Goal: Task Accomplishment & Management: Manage account settings

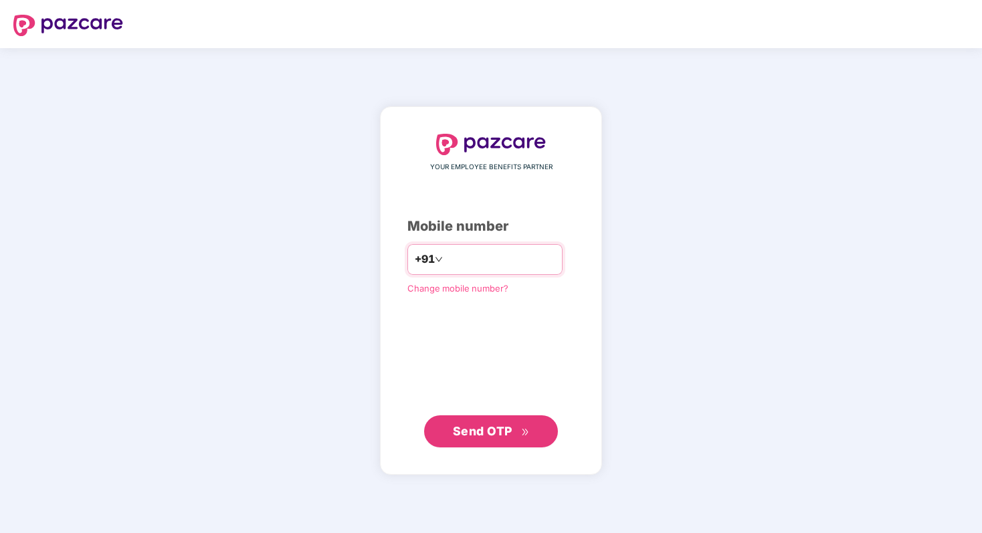
click at [507, 261] on input "number" at bounding box center [501, 259] width 110 height 21
type input "**********"
click at [486, 435] on span "Send OTP" at bounding box center [483, 431] width 60 height 14
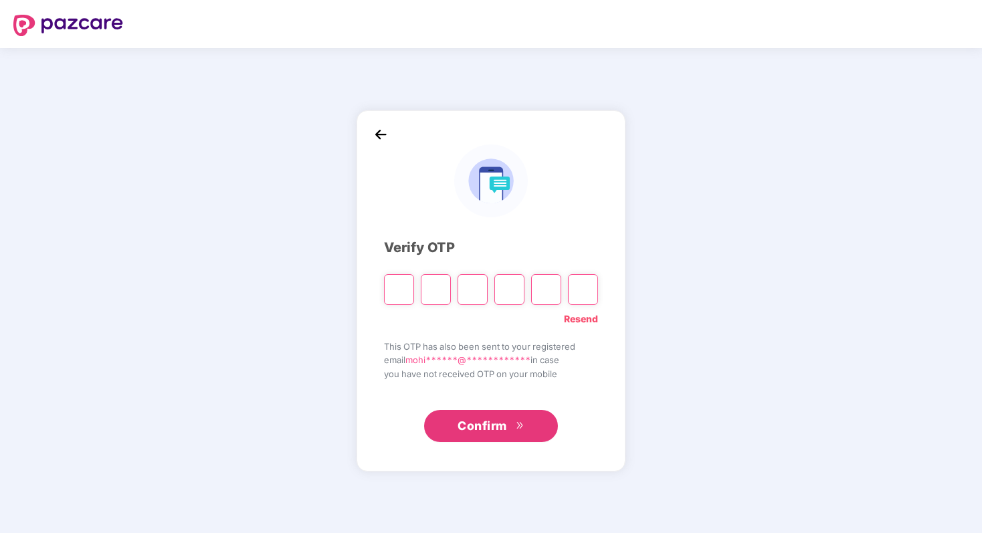
type input "*"
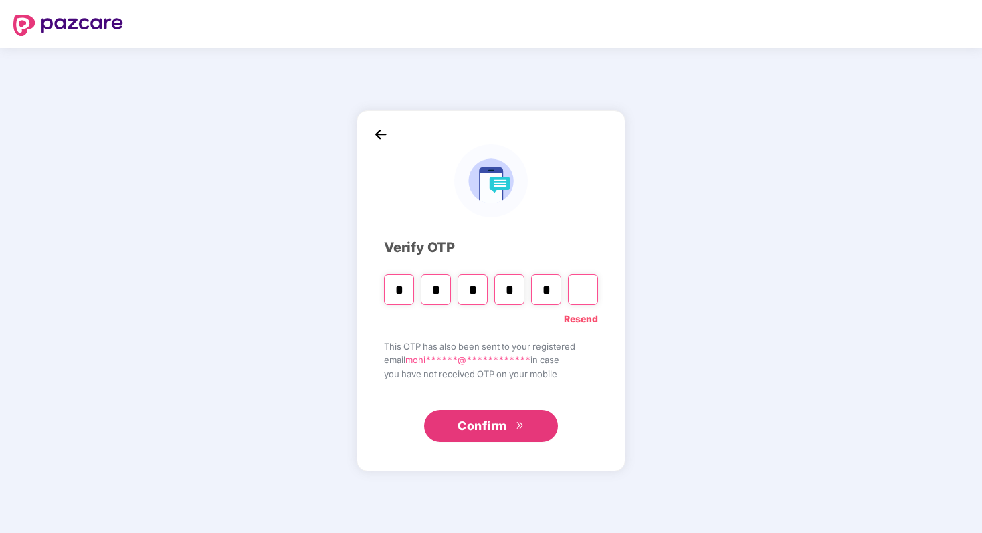
type input "*"
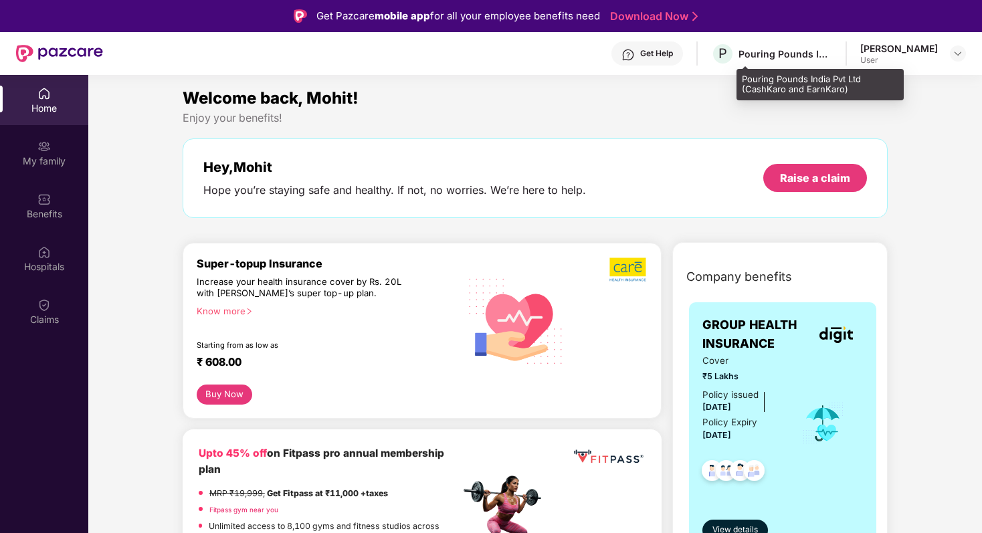
click at [825, 52] on div "Pouring Pounds India Pvt Ltd (CashKaro and EarnKaro)" at bounding box center [786, 54] width 94 height 13
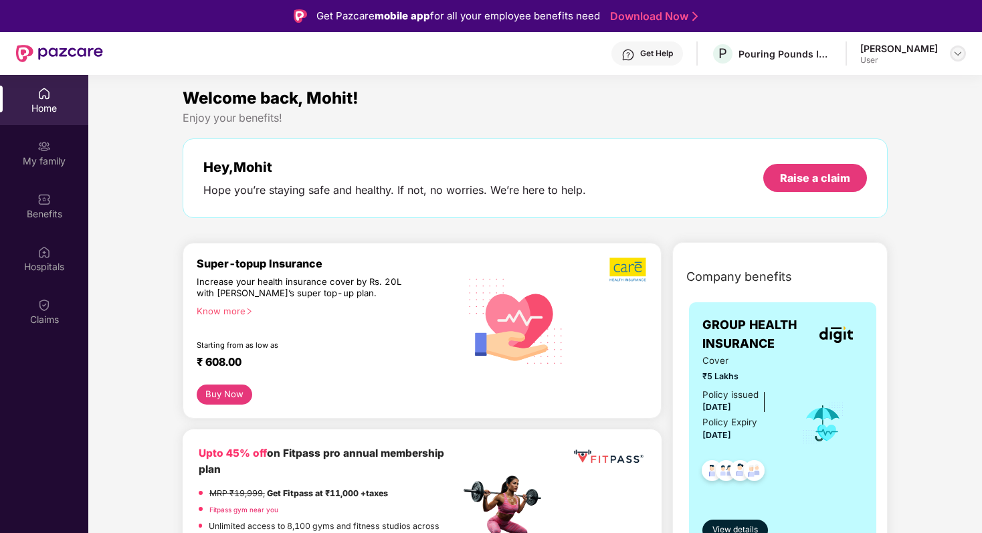
click at [956, 54] on img at bounding box center [958, 53] width 11 height 11
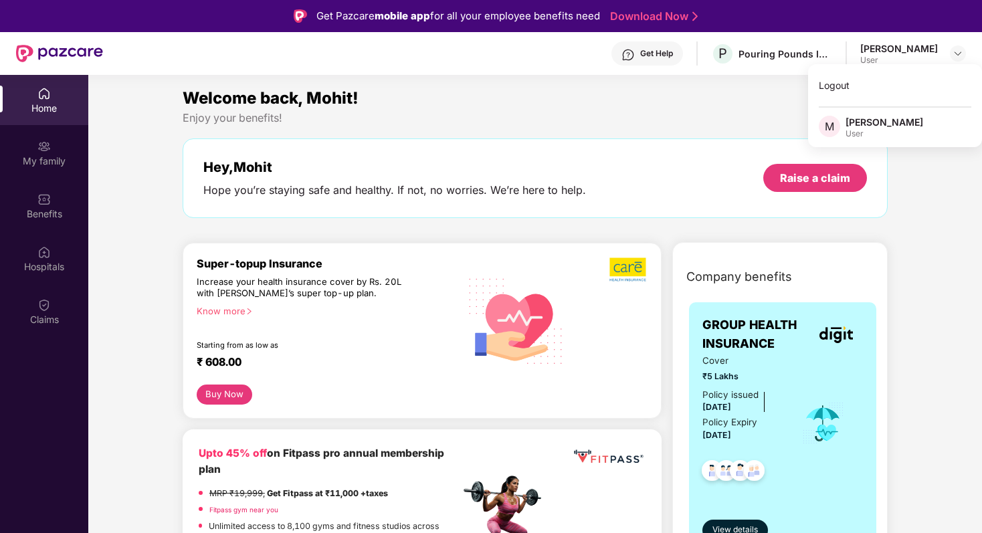
click at [872, 123] on div "[PERSON_NAME]" at bounding box center [885, 122] width 78 height 13
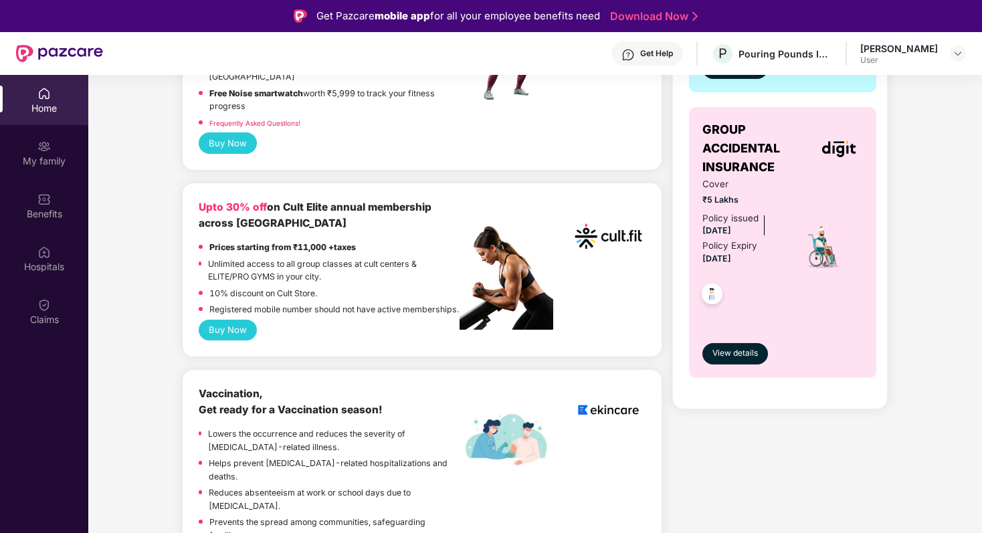
scroll to position [464, 0]
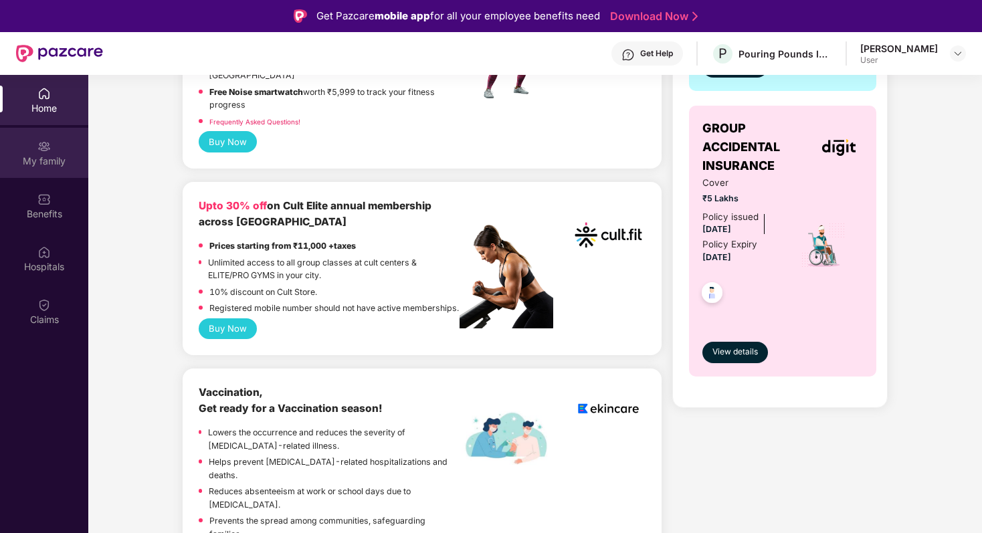
click at [51, 147] on div "My family" at bounding box center [44, 153] width 88 height 50
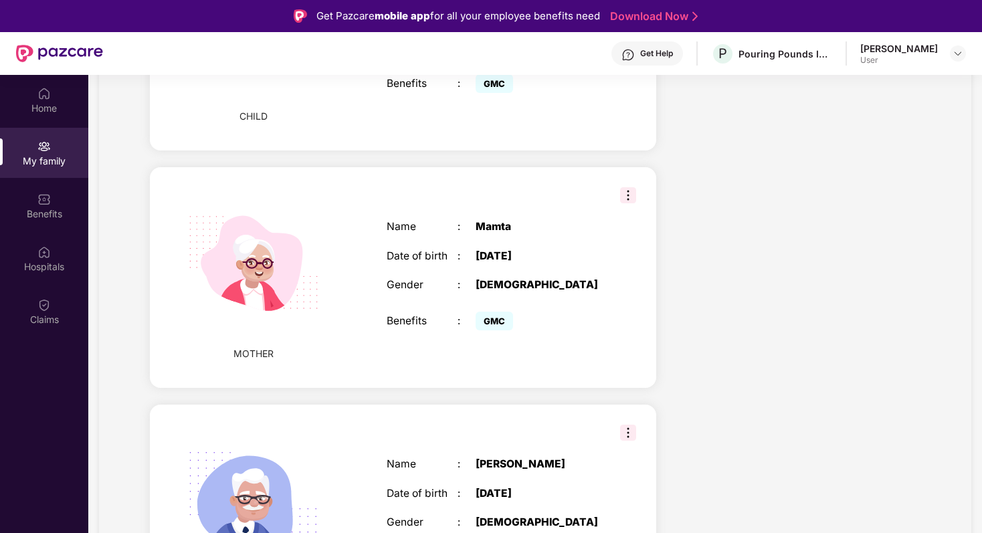
scroll to position [854, 0]
